Goal: Task Accomplishment & Management: Use online tool/utility

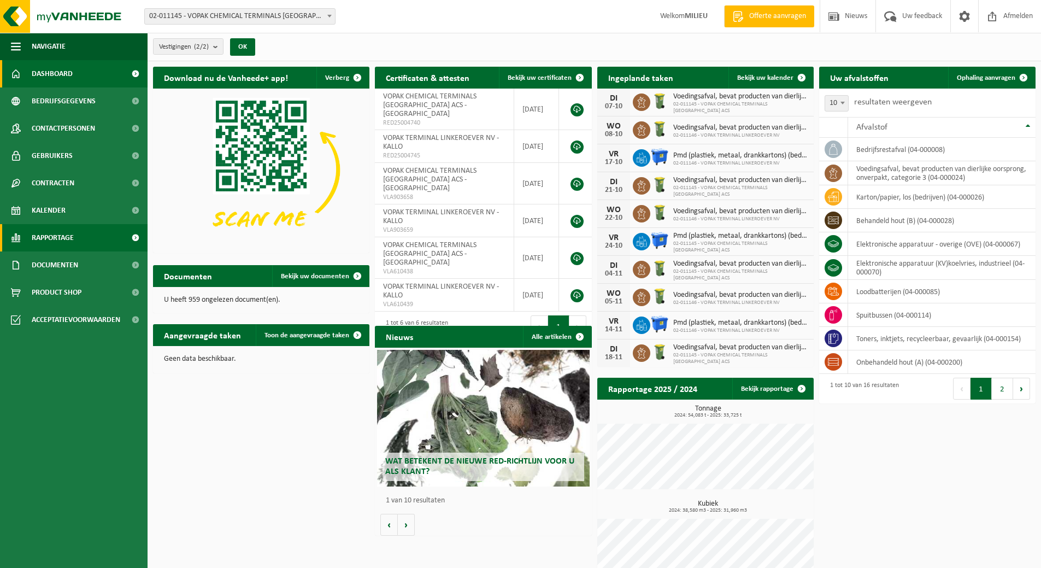
click at [61, 234] on span "Rapportage" at bounding box center [53, 237] width 42 height 27
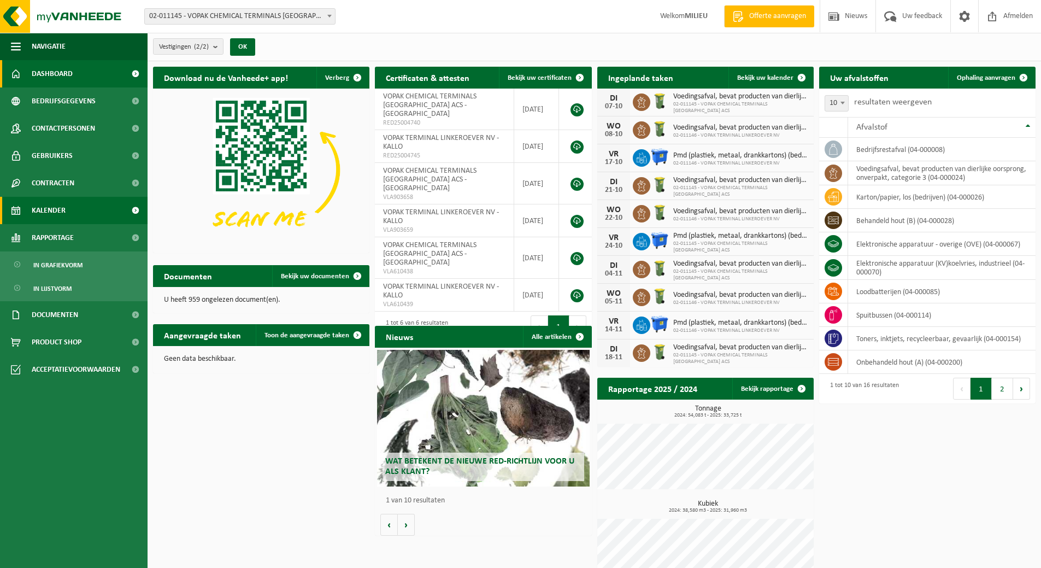
click at [63, 210] on span "Kalender" at bounding box center [49, 210] width 34 height 27
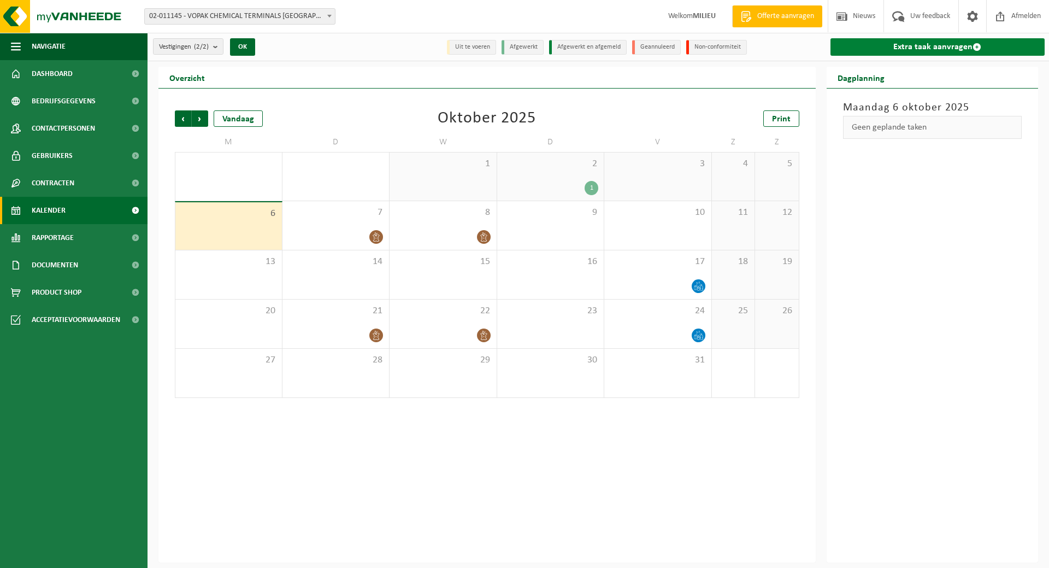
click at [913, 48] on link "Extra taak aanvragen" at bounding box center [937, 46] width 215 height 17
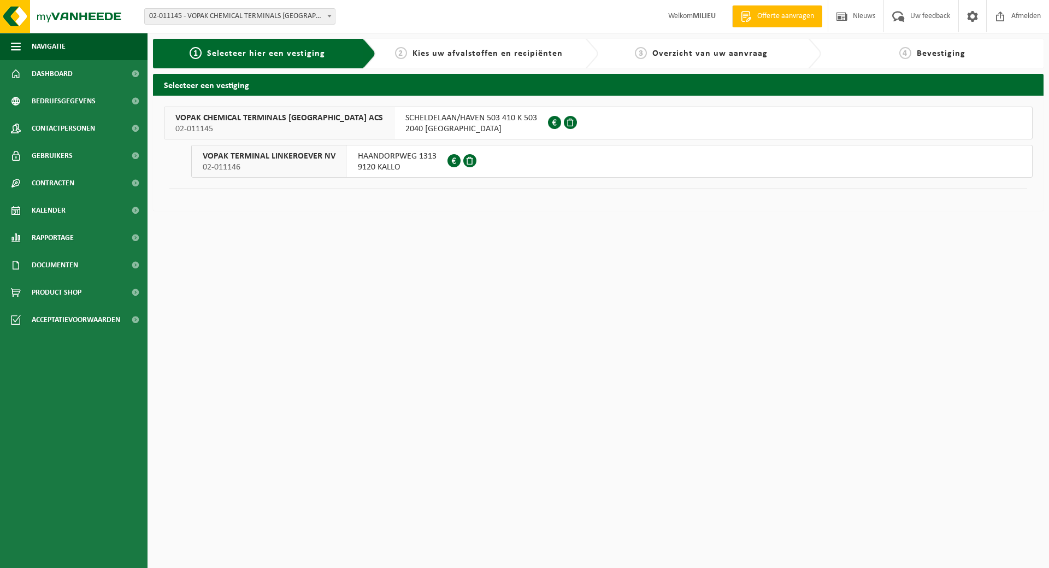
click at [420, 117] on span "SCHELDELAAN/HAVEN 503 410 K 503" at bounding box center [471, 118] width 132 height 11
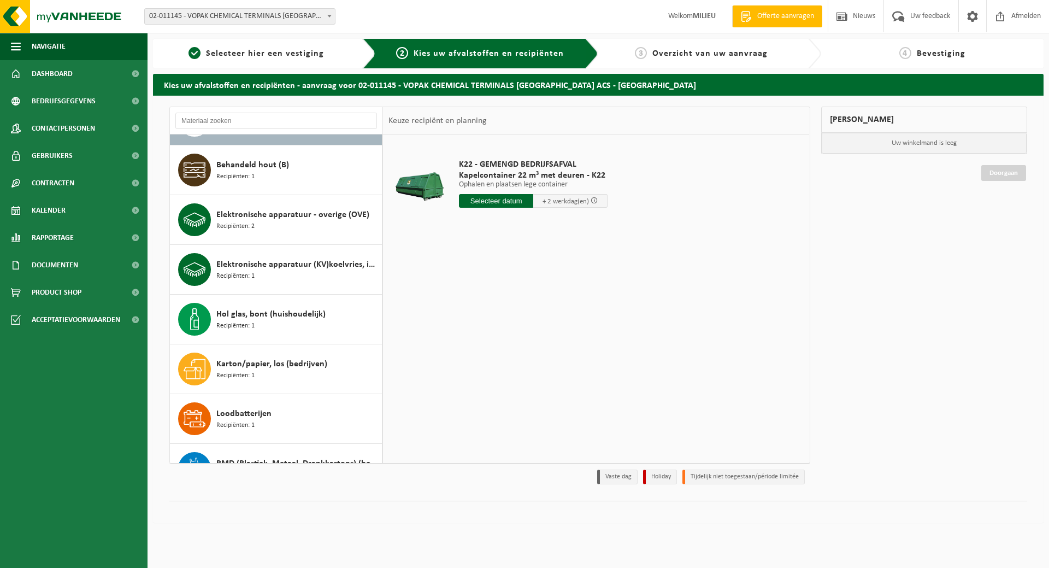
scroll to position [55, 0]
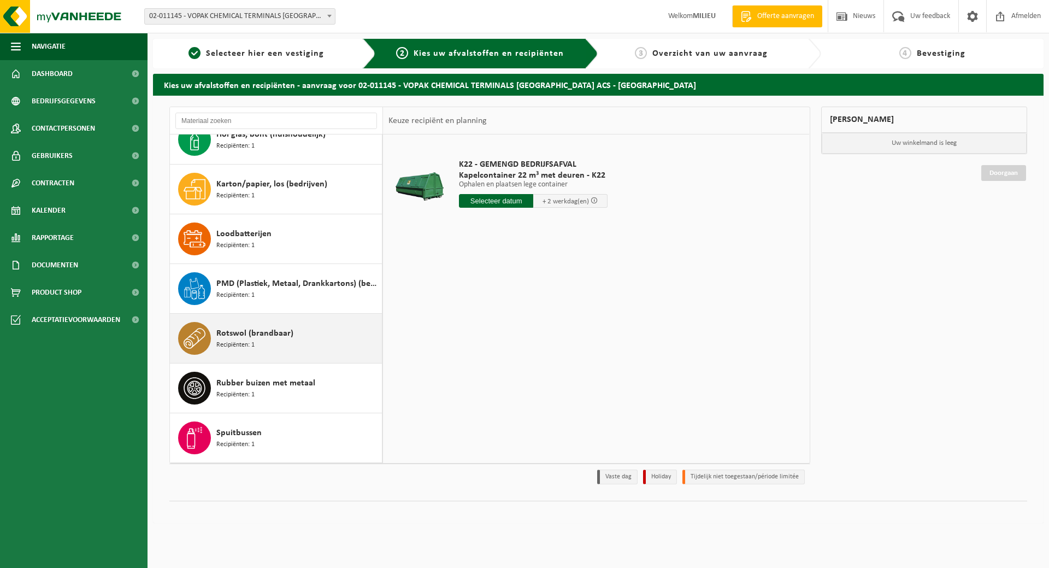
click at [267, 330] on span "Rotswol (brandbaar)" at bounding box center [254, 333] width 77 height 13
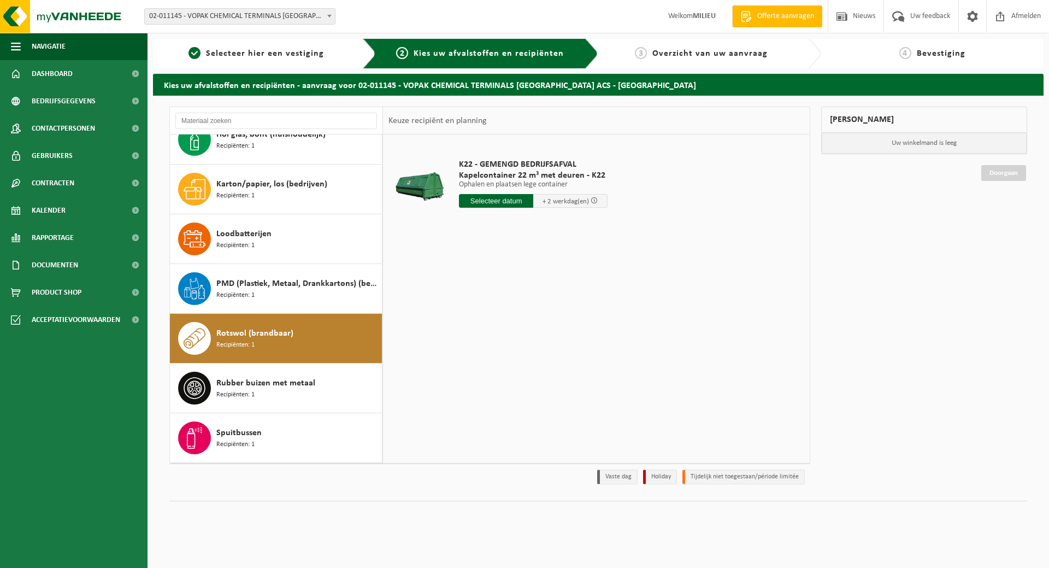
scroll to position [367, 0]
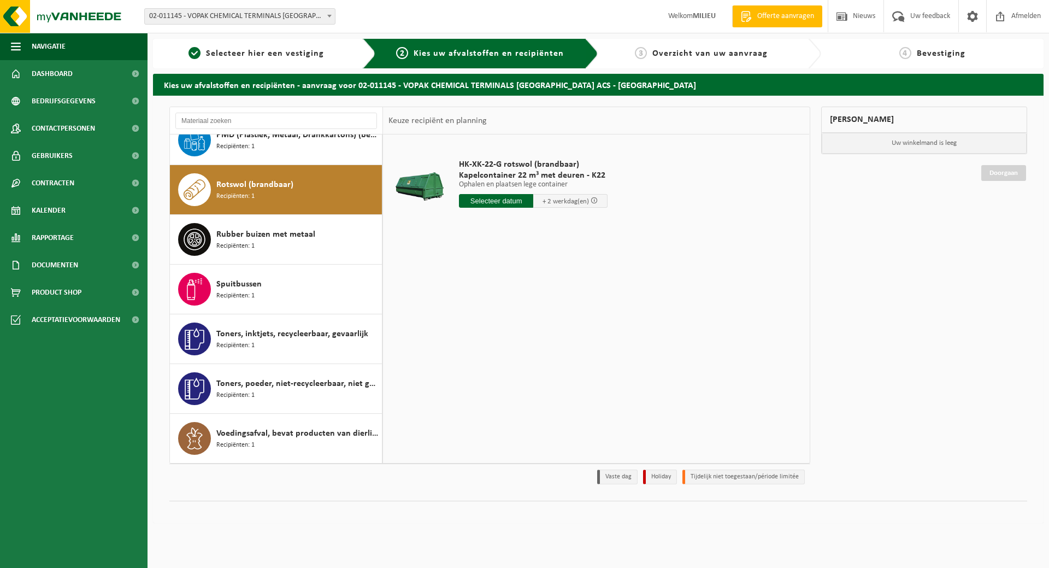
click at [502, 205] on input "text" at bounding box center [496, 201] width 74 height 14
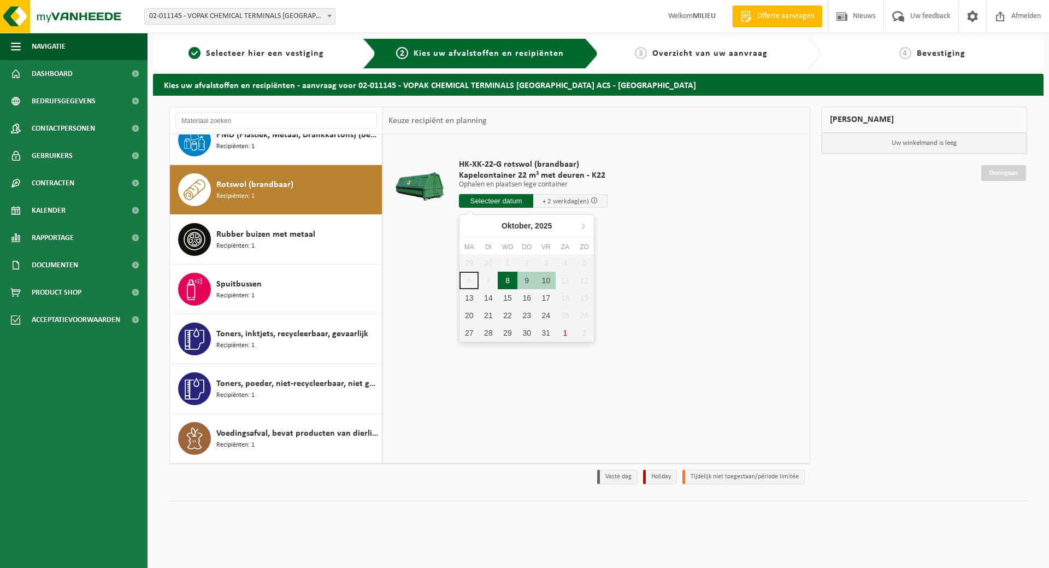
click at [507, 282] on div "8" at bounding box center [507, 279] width 19 height 17
type input "Van 2025-10-08"
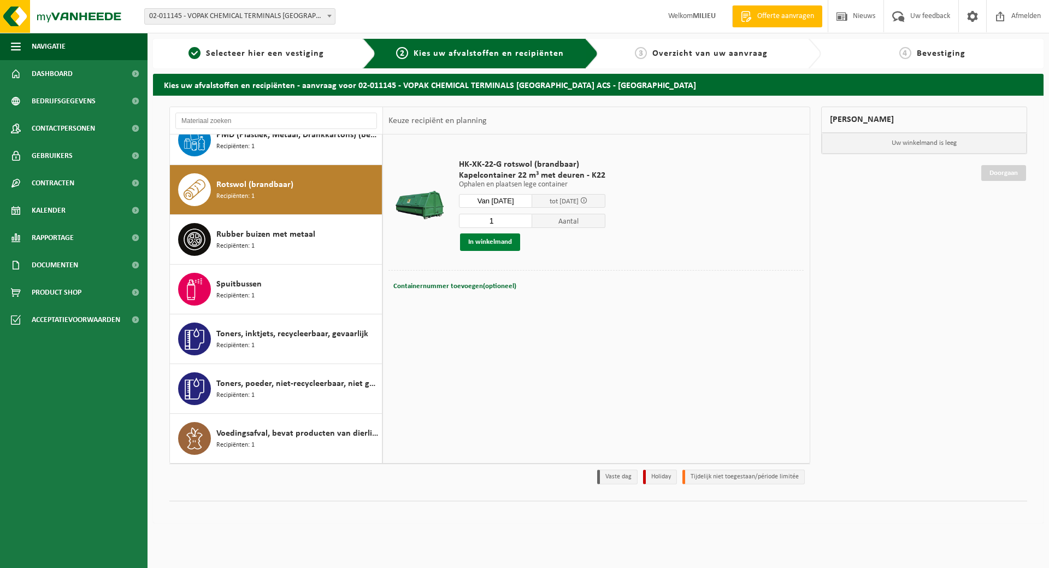
click at [498, 242] on button "In winkelmand" at bounding box center [490, 241] width 60 height 17
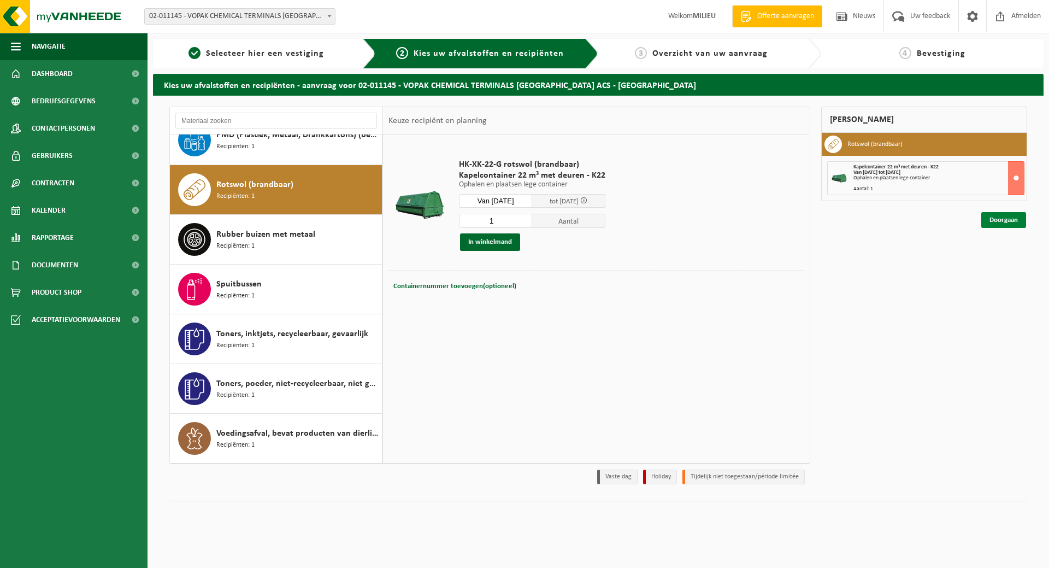
click at [1003, 223] on link "Doorgaan" at bounding box center [1003, 220] width 45 height 16
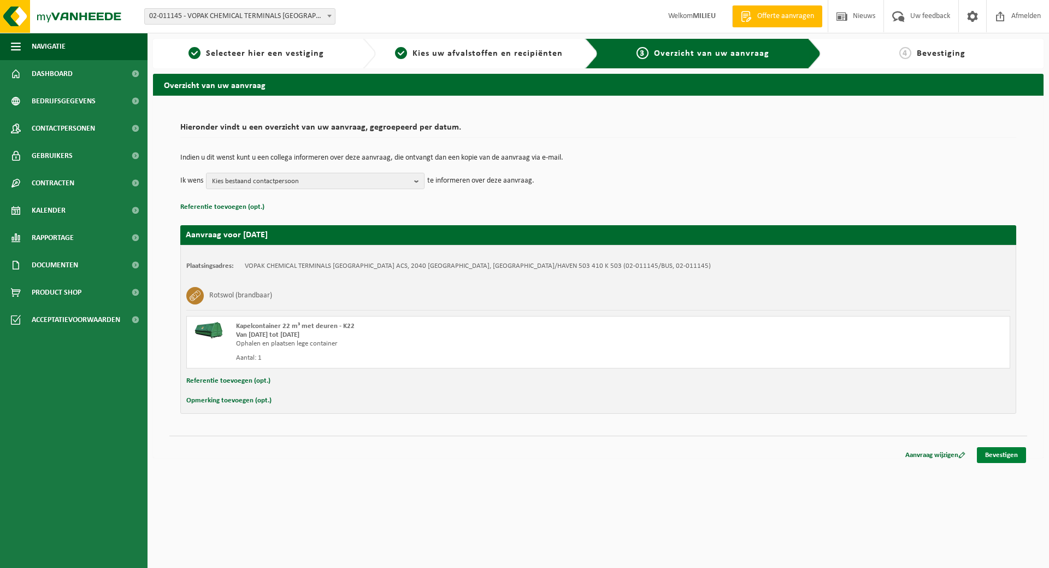
click at [1001, 457] on link "Bevestigen" at bounding box center [1001, 455] width 49 height 16
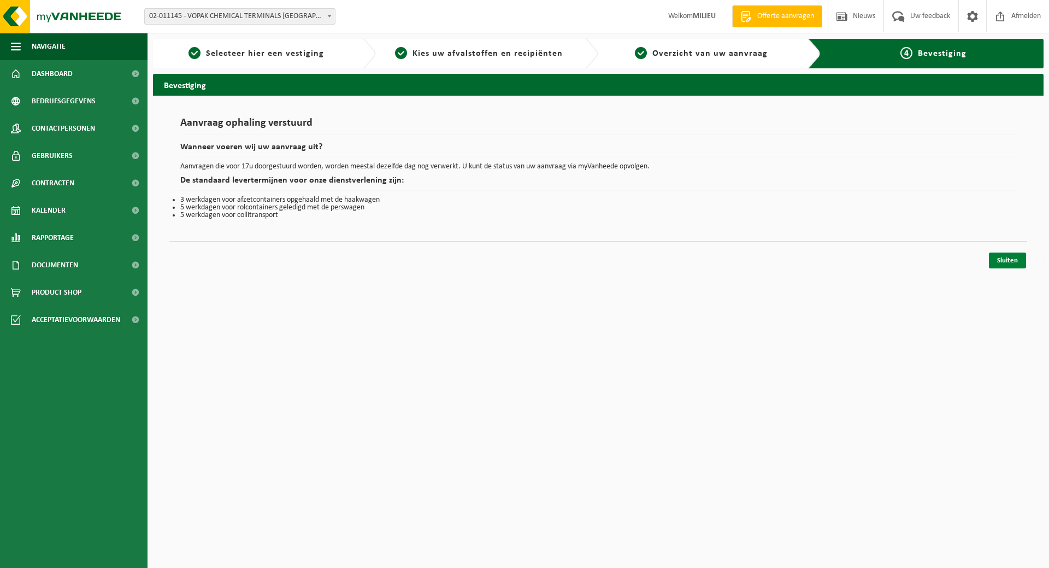
click at [1015, 261] on link "Sluiten" at bounding box center [1007, 260] width 37 height 16
